Goal: Task Accomplishment & Management: Complete application form

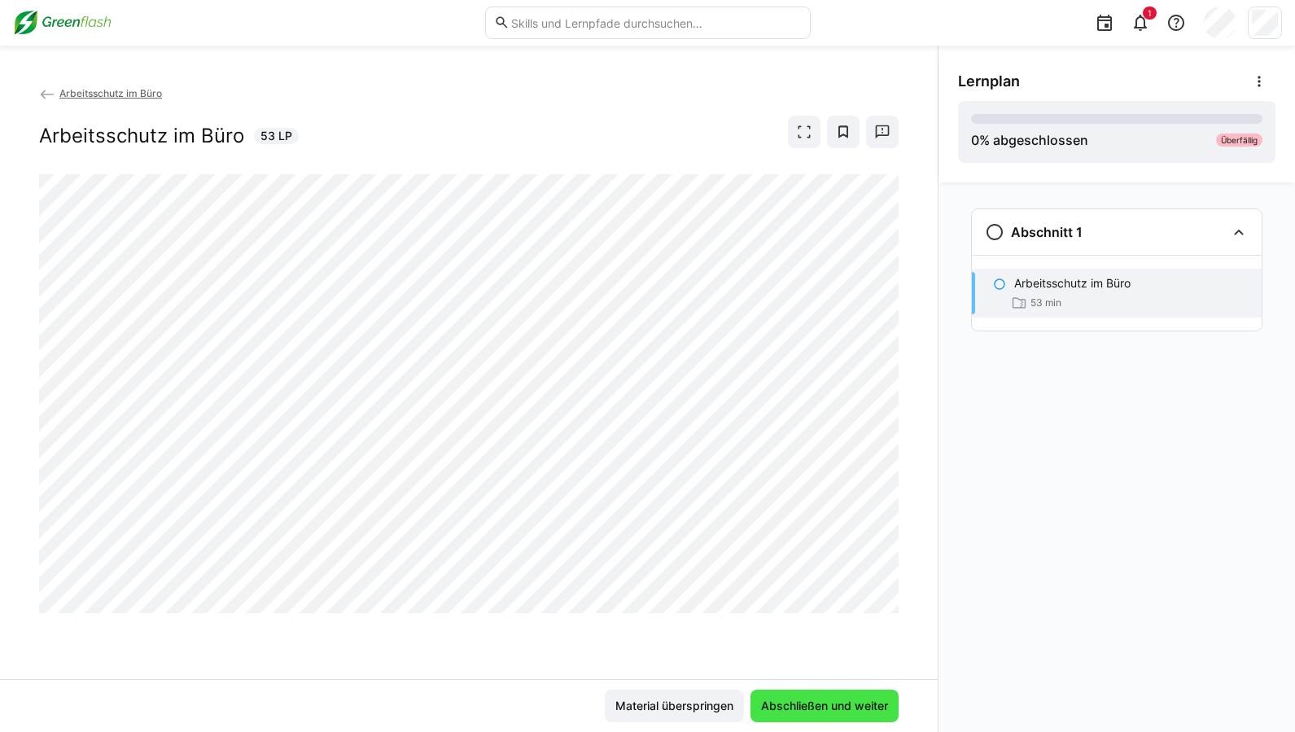
click at [836, 698] on span "Abschließen und weiter" at bounding box center [825, 706] width 132 height 16
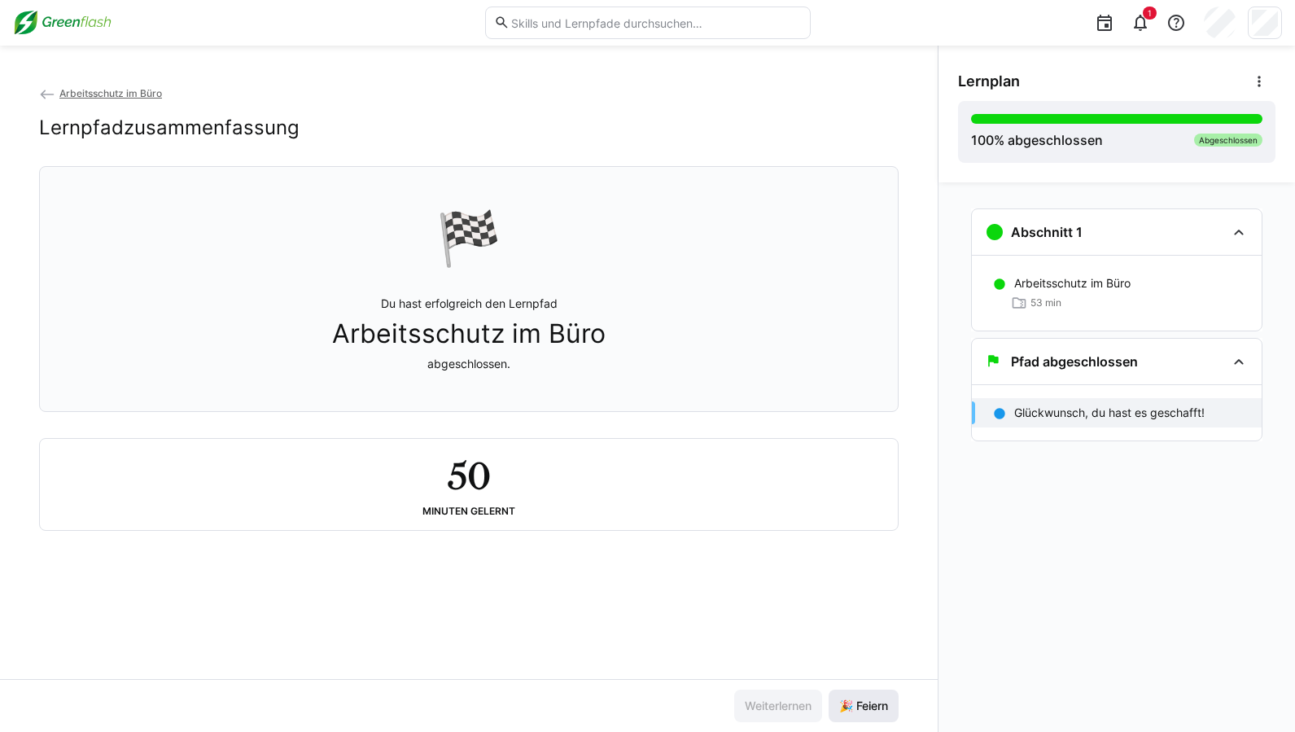
click at [860, 706] on span "🎉 Feiern" at bounding box center [864, 706] width 54 height 16
click at [851, 702] on span "🎉 Feiern" at bounding box center [864, 706] width 54 height 16
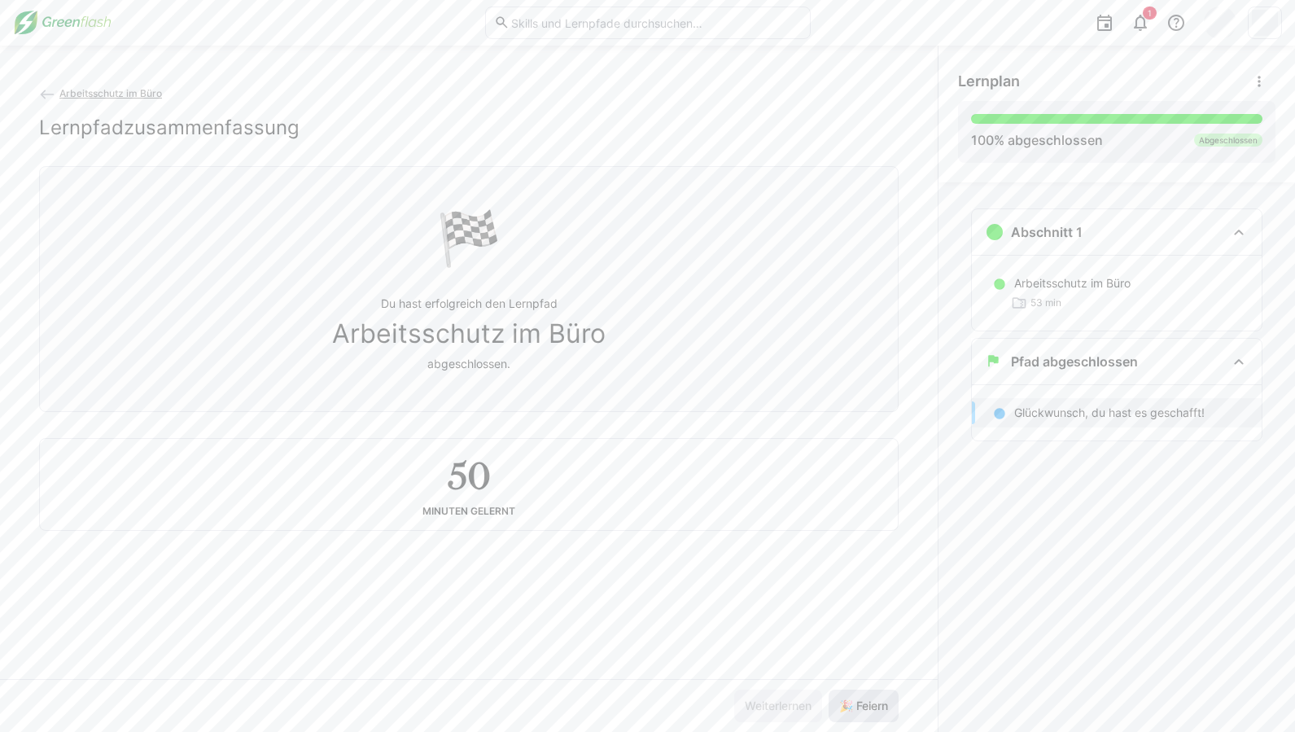
click at [851, 702] on span "🎉 Feiern" at bounding box center [864, 706] width 54 height 16
click at [850, 702] on span "🎉 Feiern" at bounding box center [864, 706] width 54 height 16
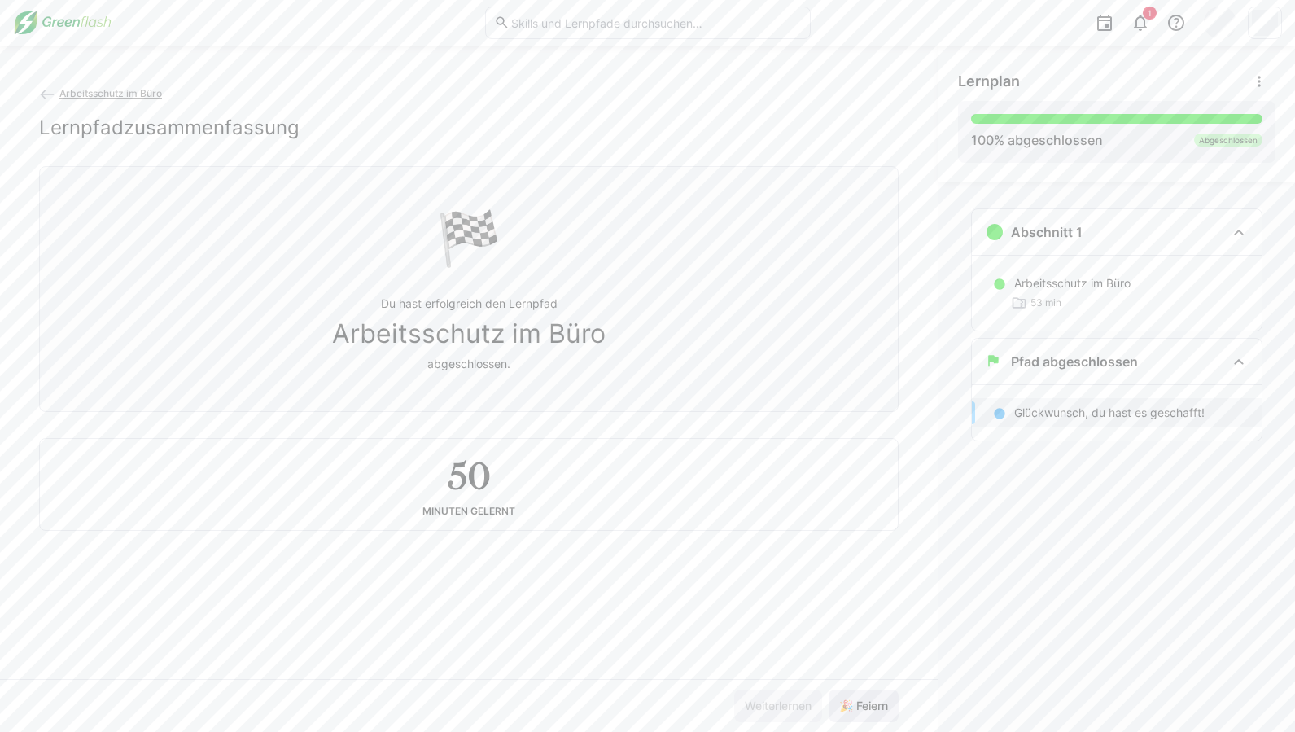
click at [850, 702] on span "🎉 Feiern" at bounding box center [864, 706] width 54 height 16
click at [849, 702] on span "🎉 Feiern" at bounding box center [864, 706] width 54 height 16
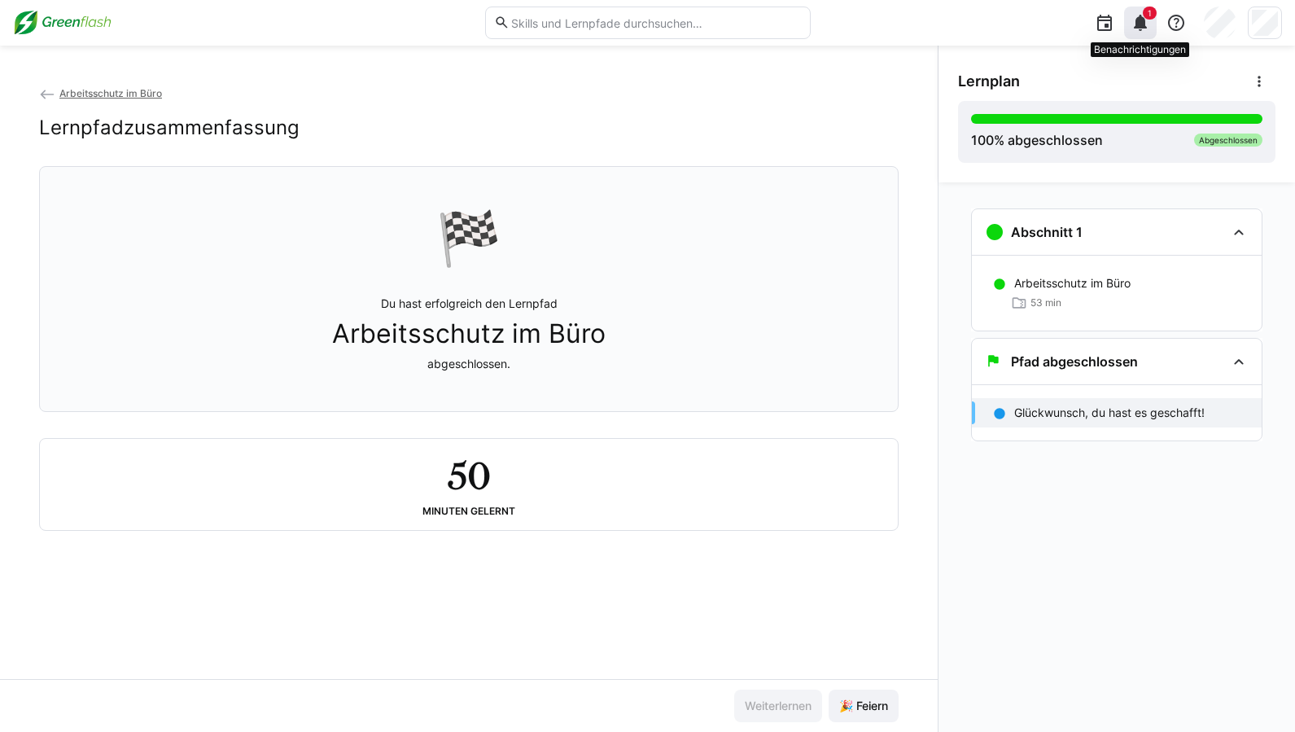
click at [1148, 24] on eds-icon at bounding box center [1141, 23] width 20 height 20
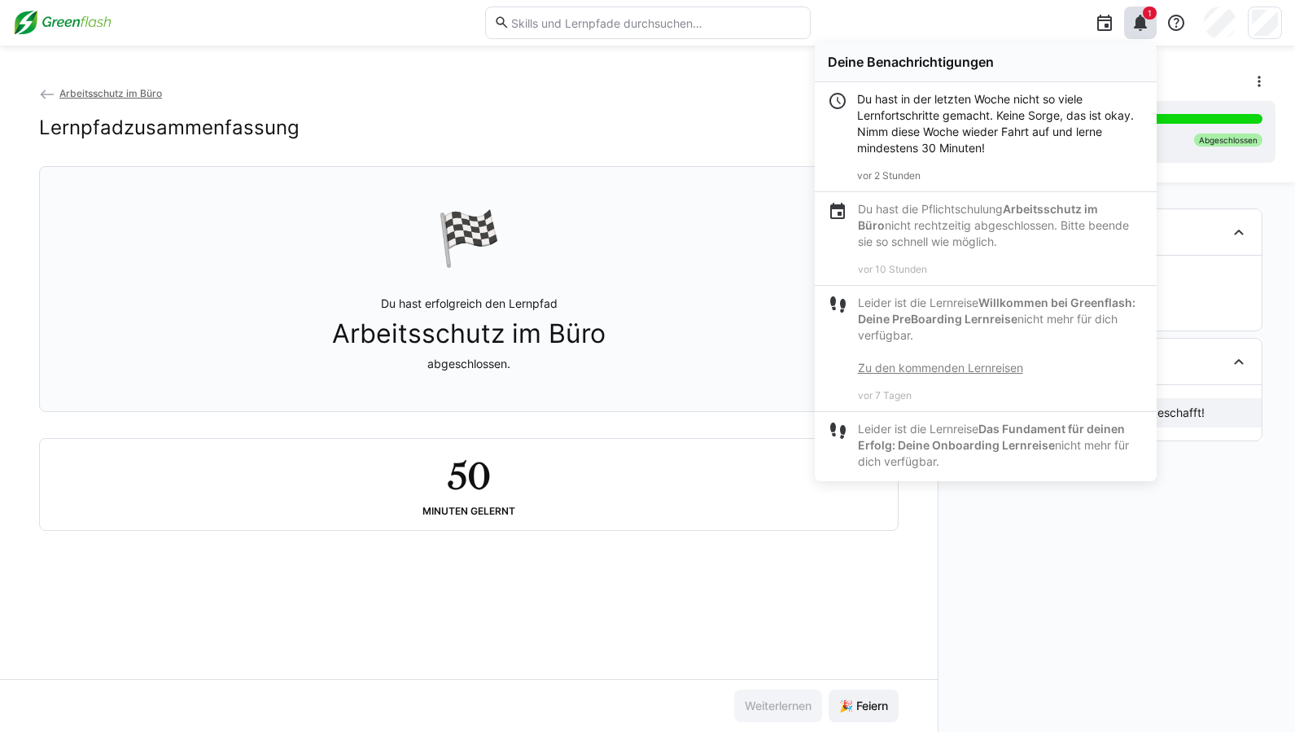
click at [612, 143] on div "Arbeitsschutz im Büro Lernpfadzusammenfassung" at bounding box center [468, 125] width 859 height 81
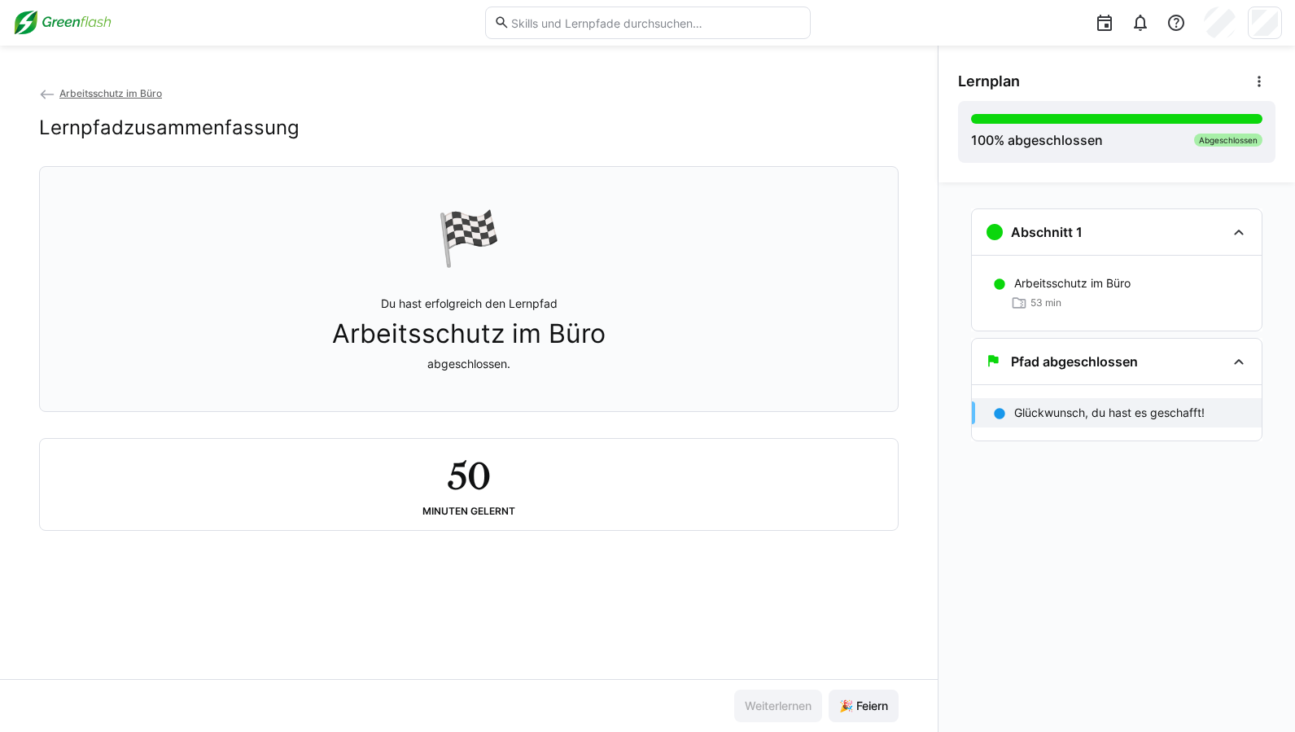
click at [92, 95] on span "Arbeitsschutz im Büro" at bounding box center [110, 93] width 103 height 12
